Goal: Information Seeking & Learning: Learn about a topic

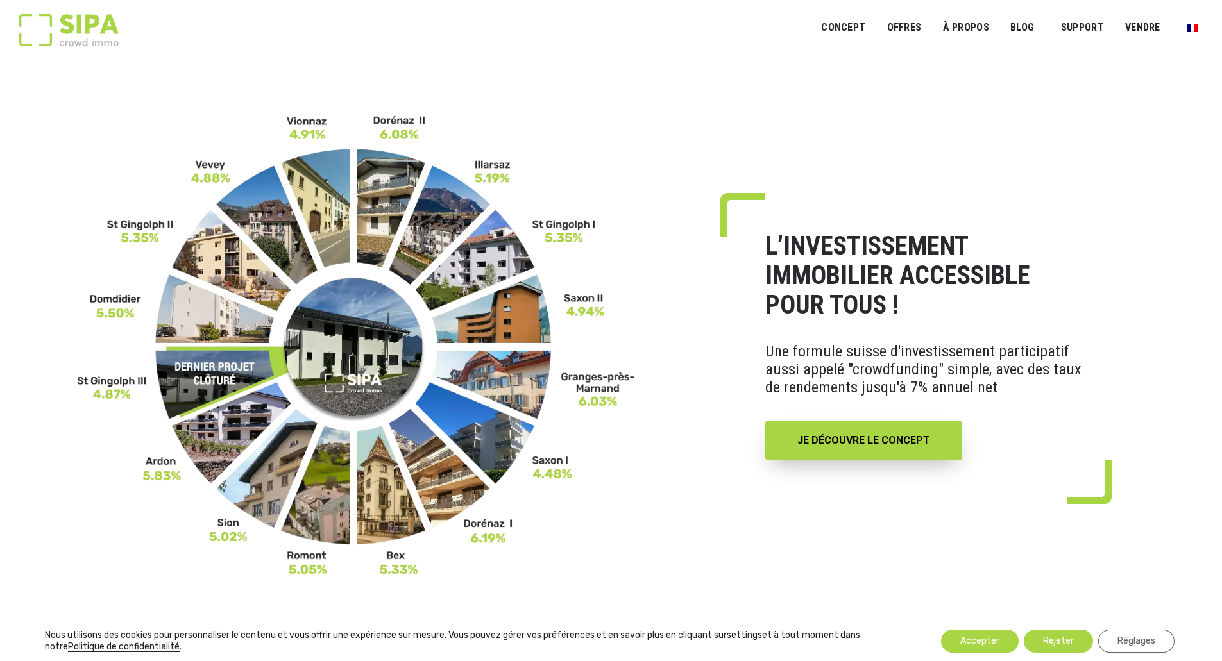
click at [90, 13] on div "SIPA" at bounding box center [68, 29] width 99 height 51
click at [920, 60] on link "NOS PROPRIÉTÉS" at bounding box center [929, 66] width 102 height 24
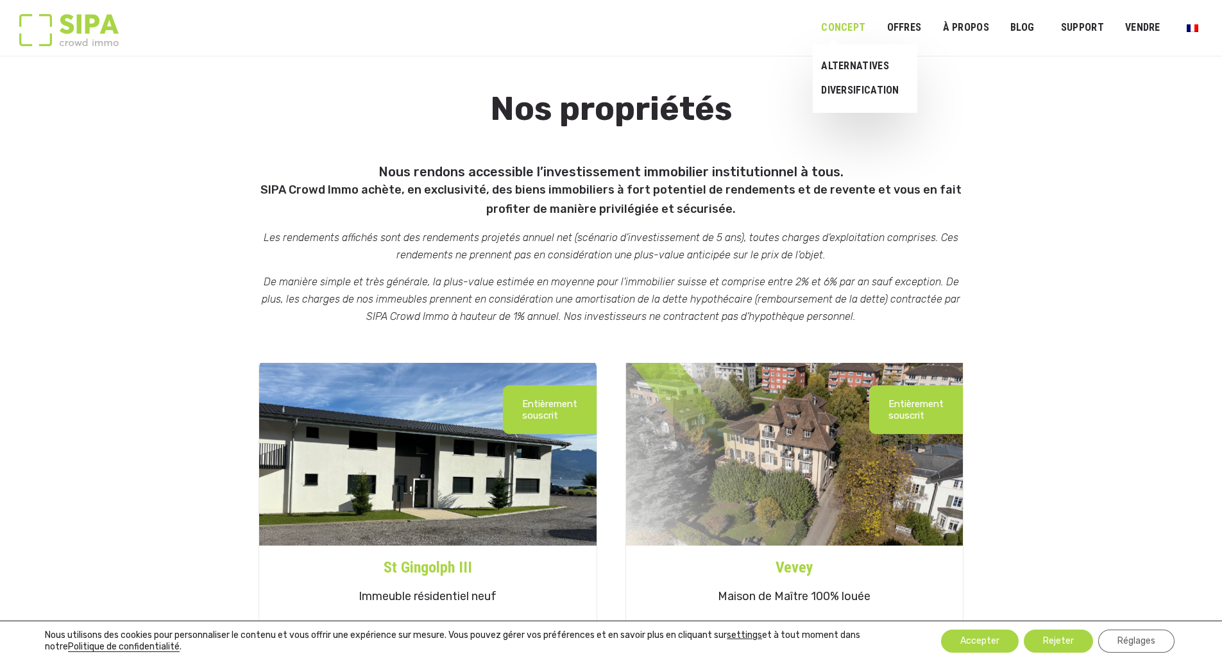
click at [863, 35] on link "Concept" at bounding box center [843, 27] width 61 height 29
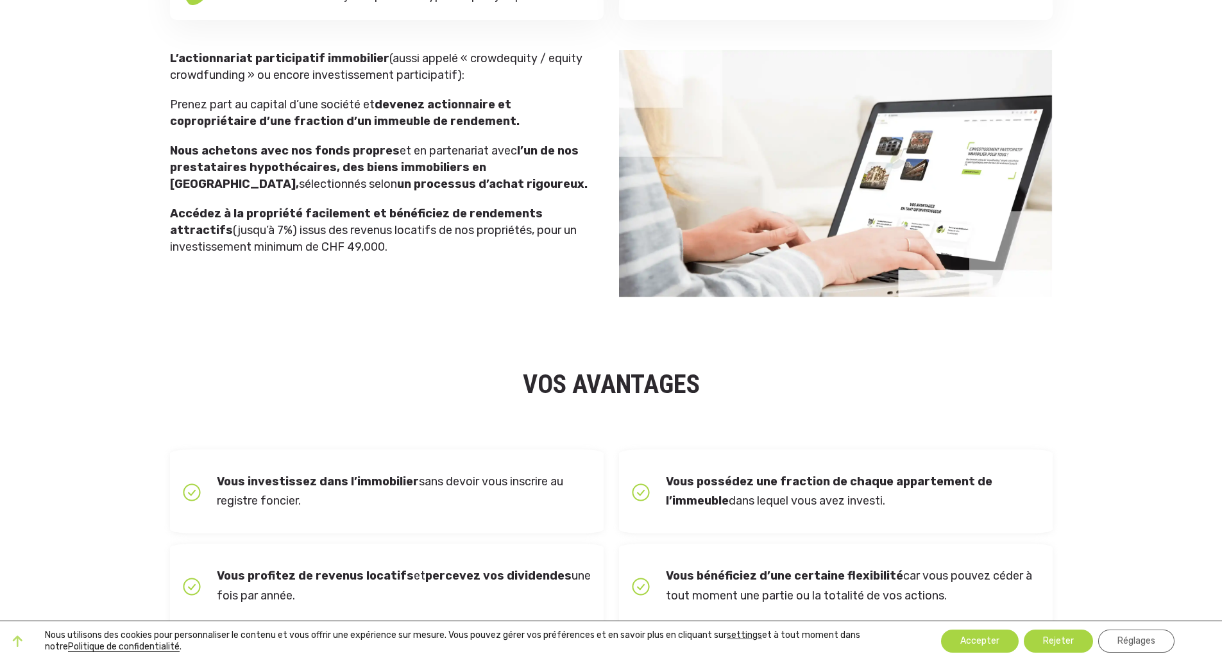
scroll to position [385, 0]
